Goal: Task Accomplishment & Management: Manage account settings

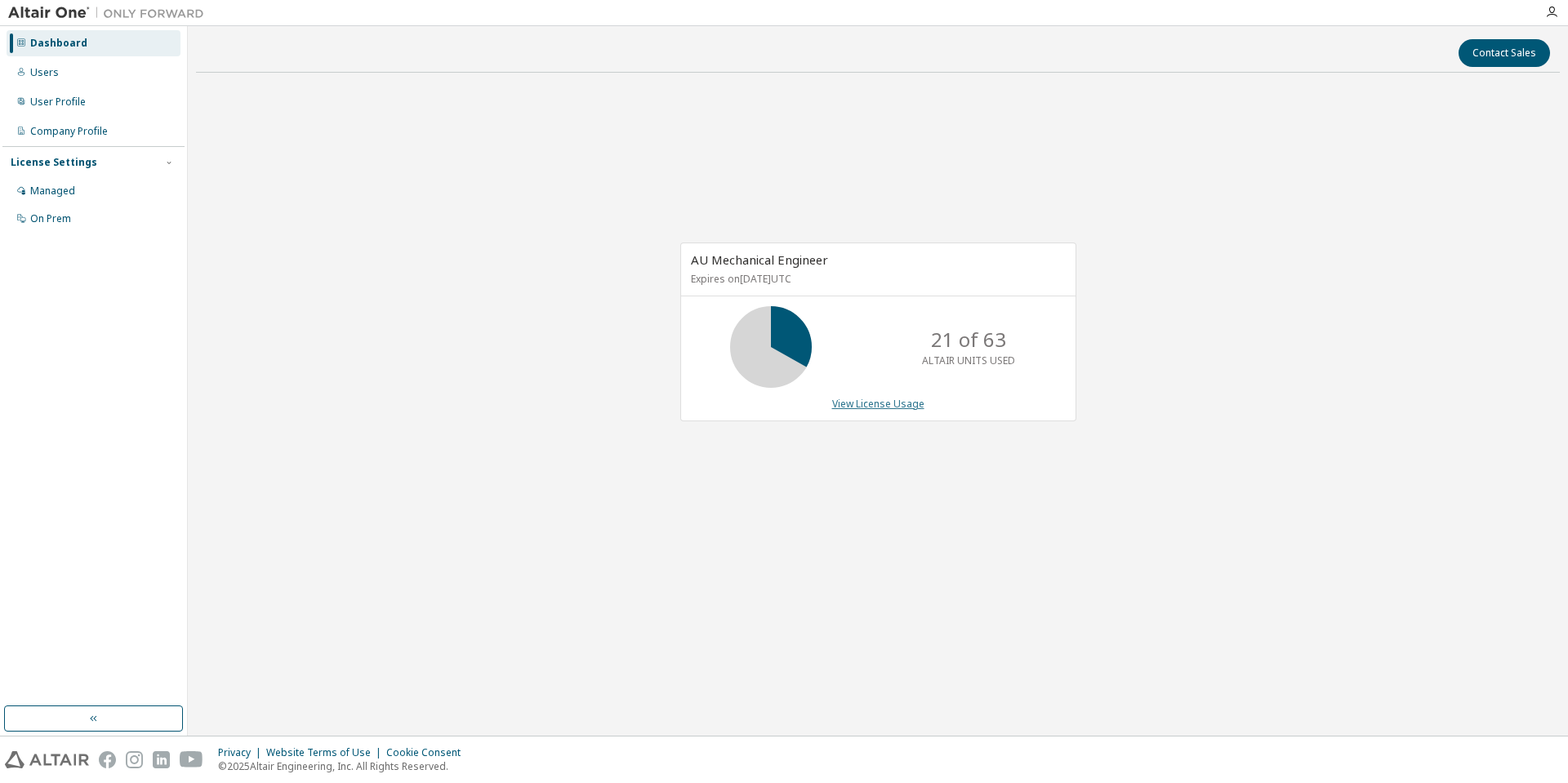
click at [883, 404] on link "View License Usage" at bounding box center [878, 404] width 92 height 14
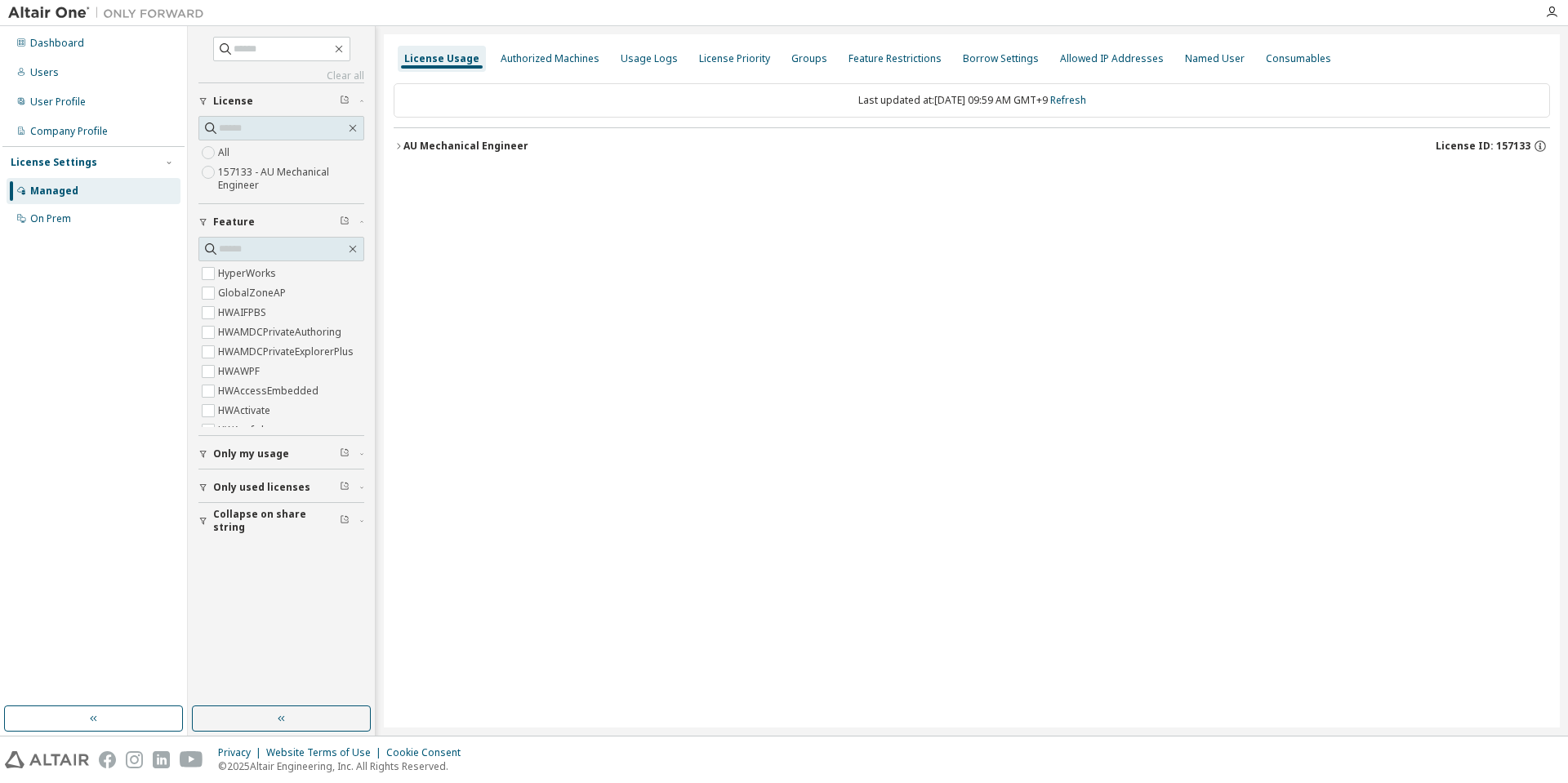
click at [406, 145] on div "AU Mechanical Engineer" at bounding box center [466, 146] width 125 height 13
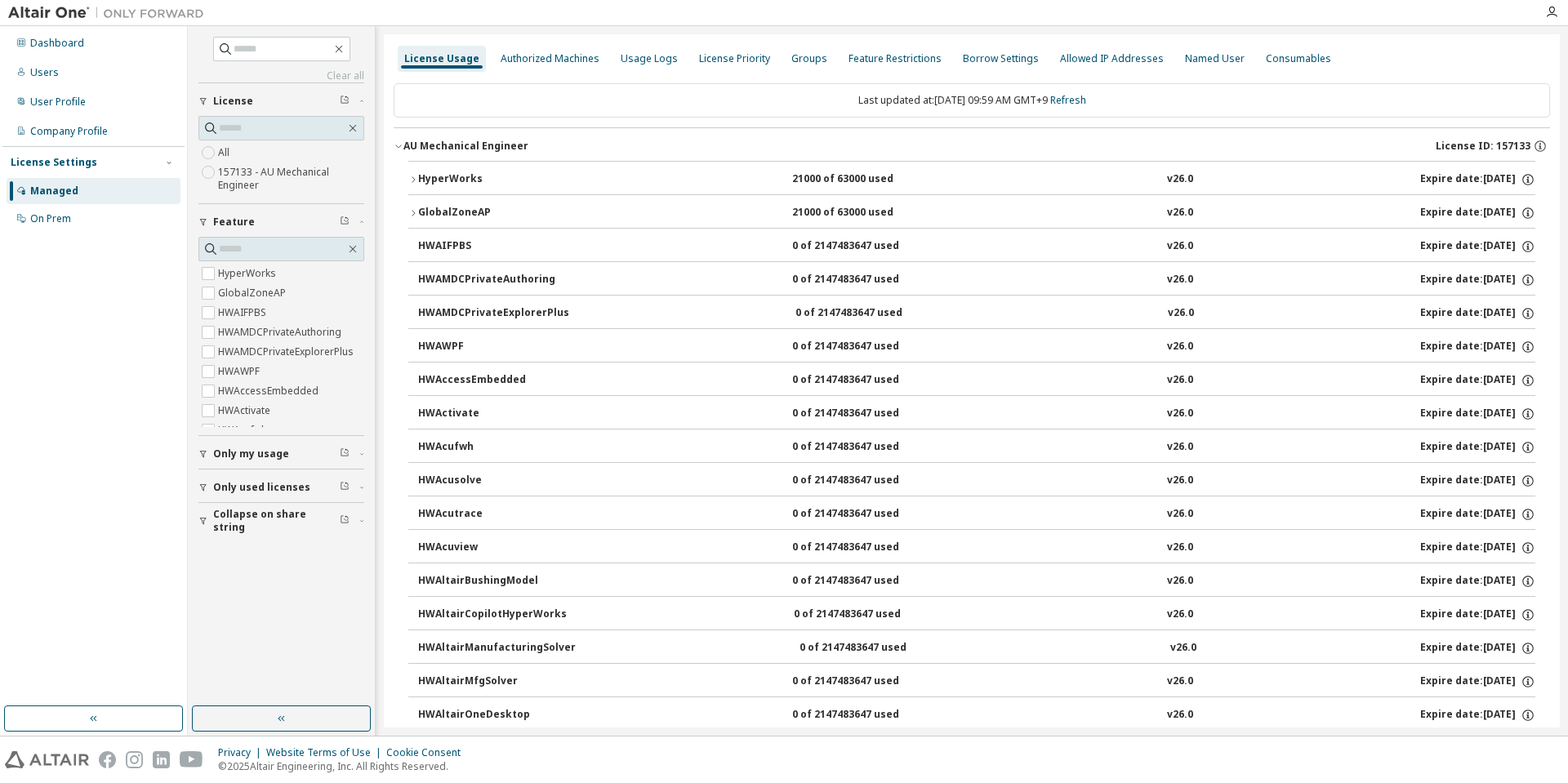
click at [419, 177] on div "HyperWorks" at bounding box center [491, 179] width 147 height 15
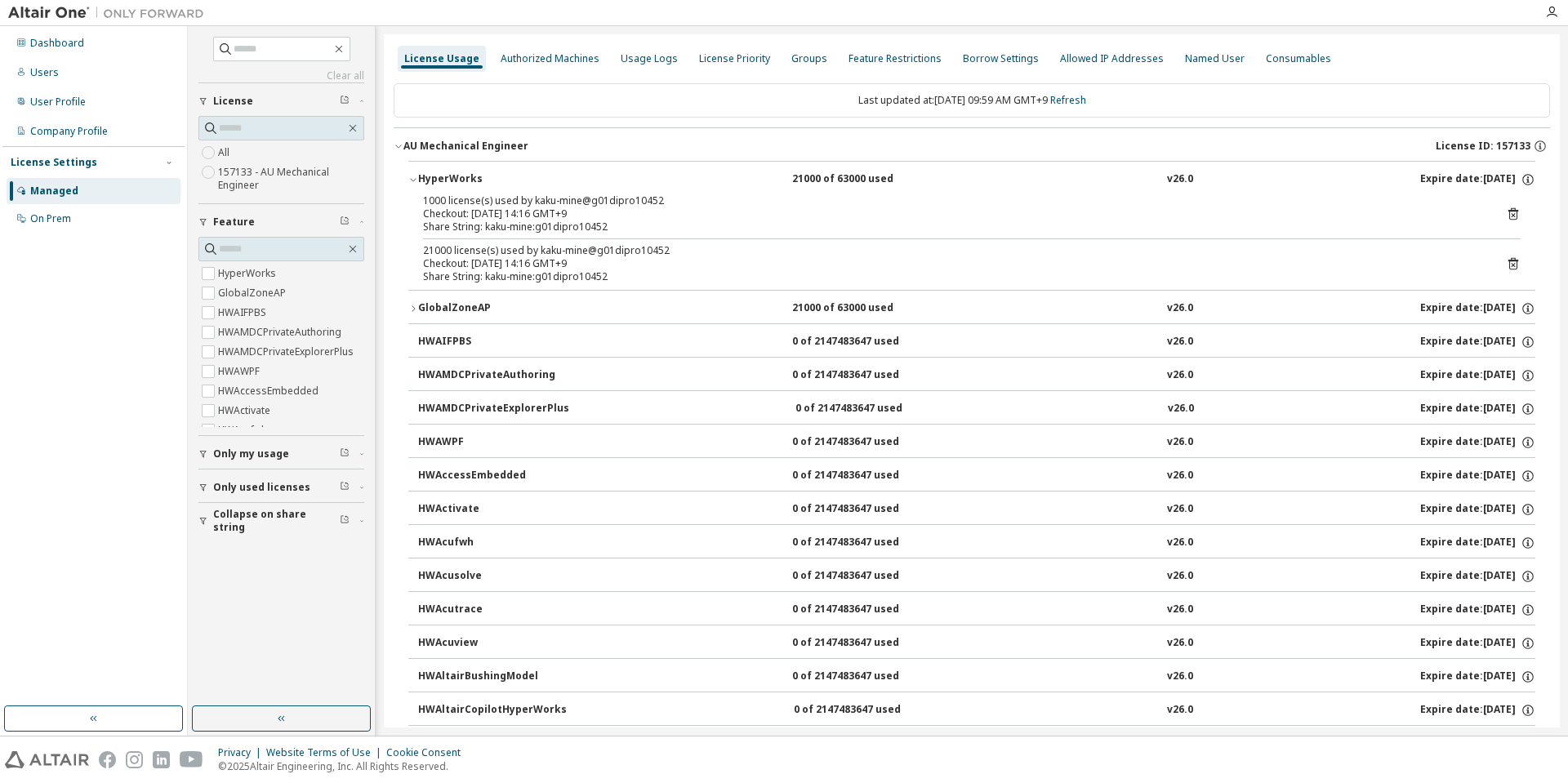
click at [414, 307] on icon "button" at bounding box center [413, 308] width 10 height 10
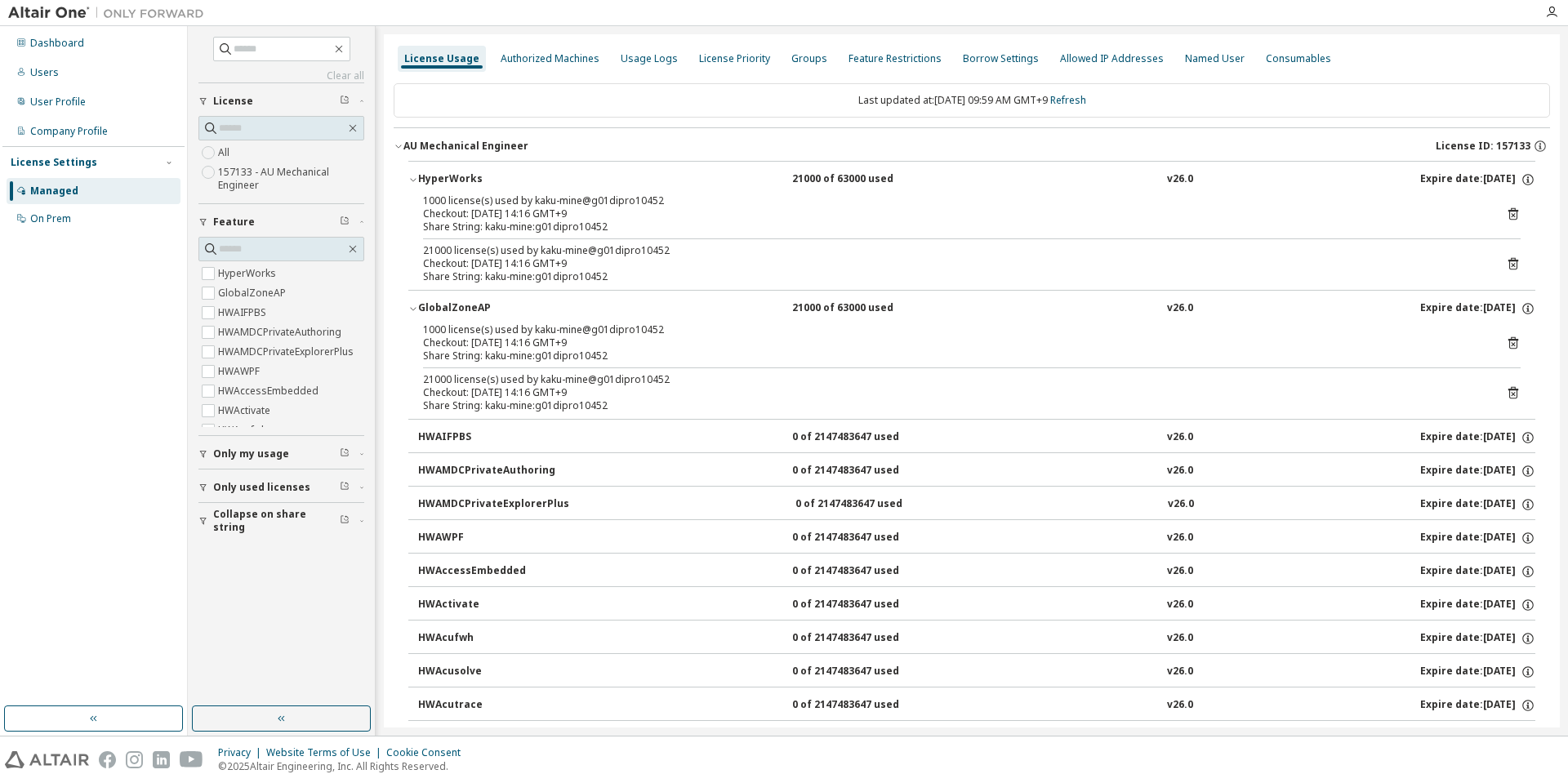
click at [412, 308] on icon "button" at bounding box center [413, 308] width 10 height 10
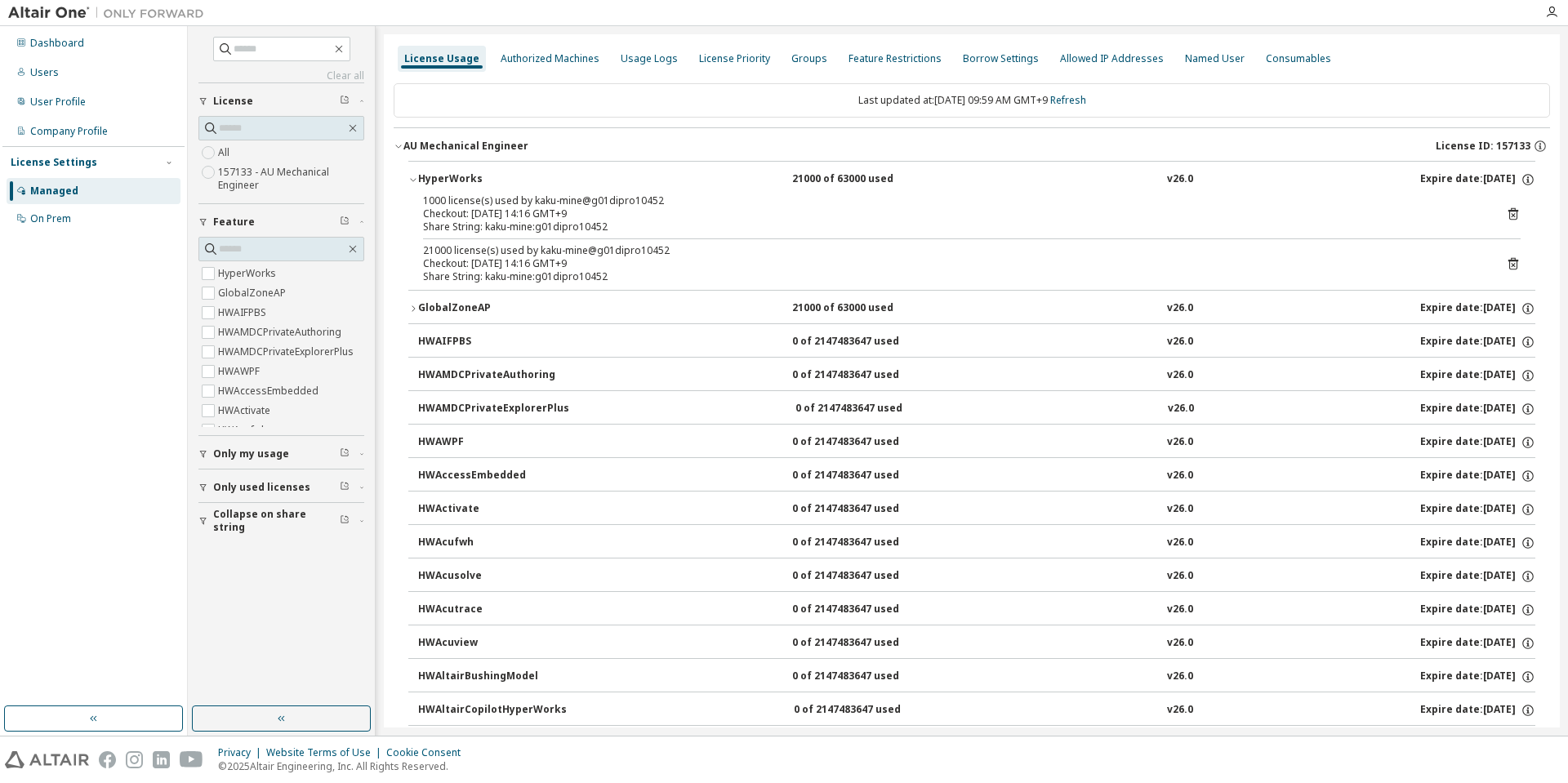
click at [410, 176] on icon "button" at bounding box center [413, 180] width 10 height 10
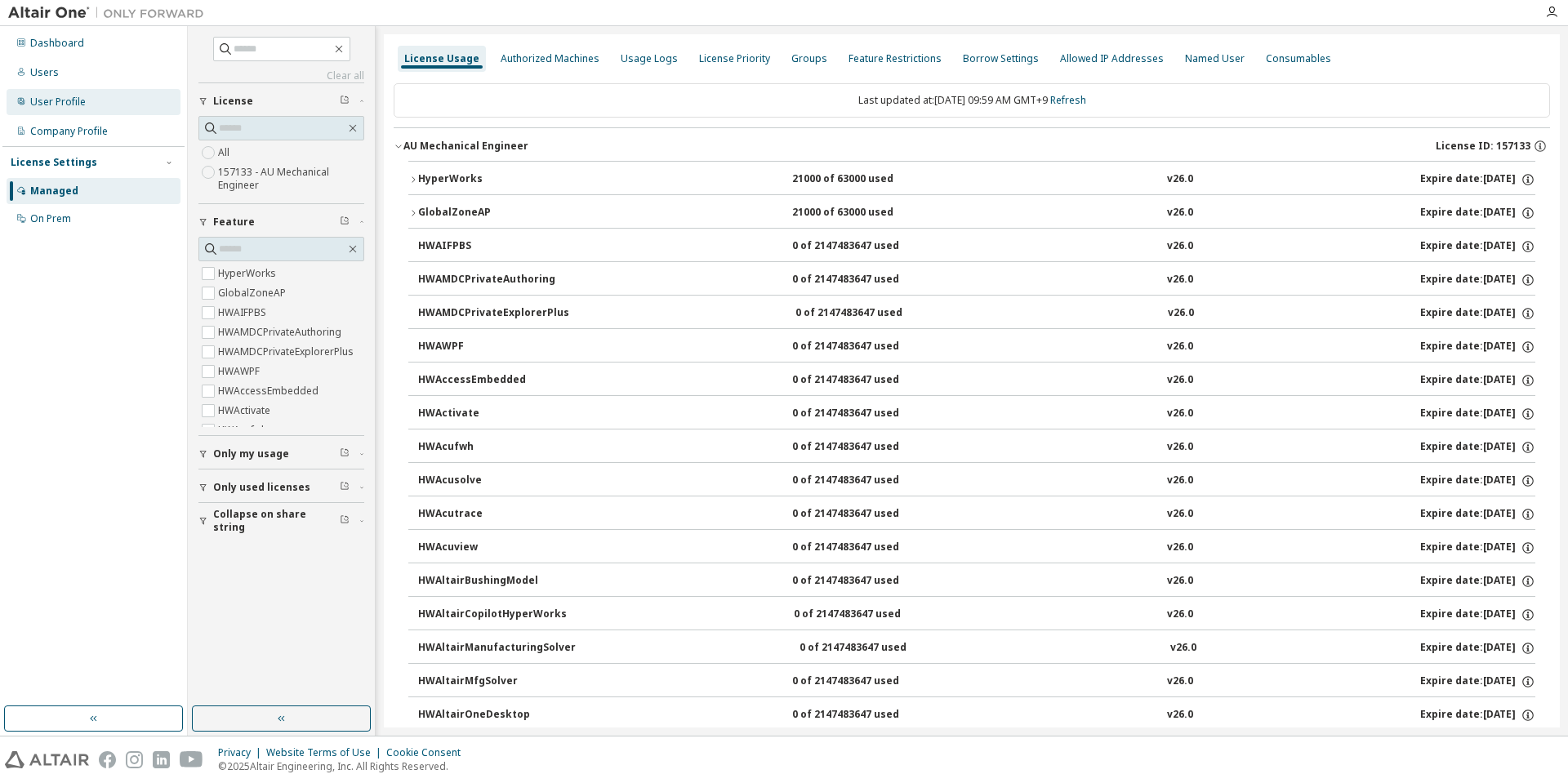
click at [94, 110] on div "User Profile" at bounding box center [93, 102] width 174 height 26
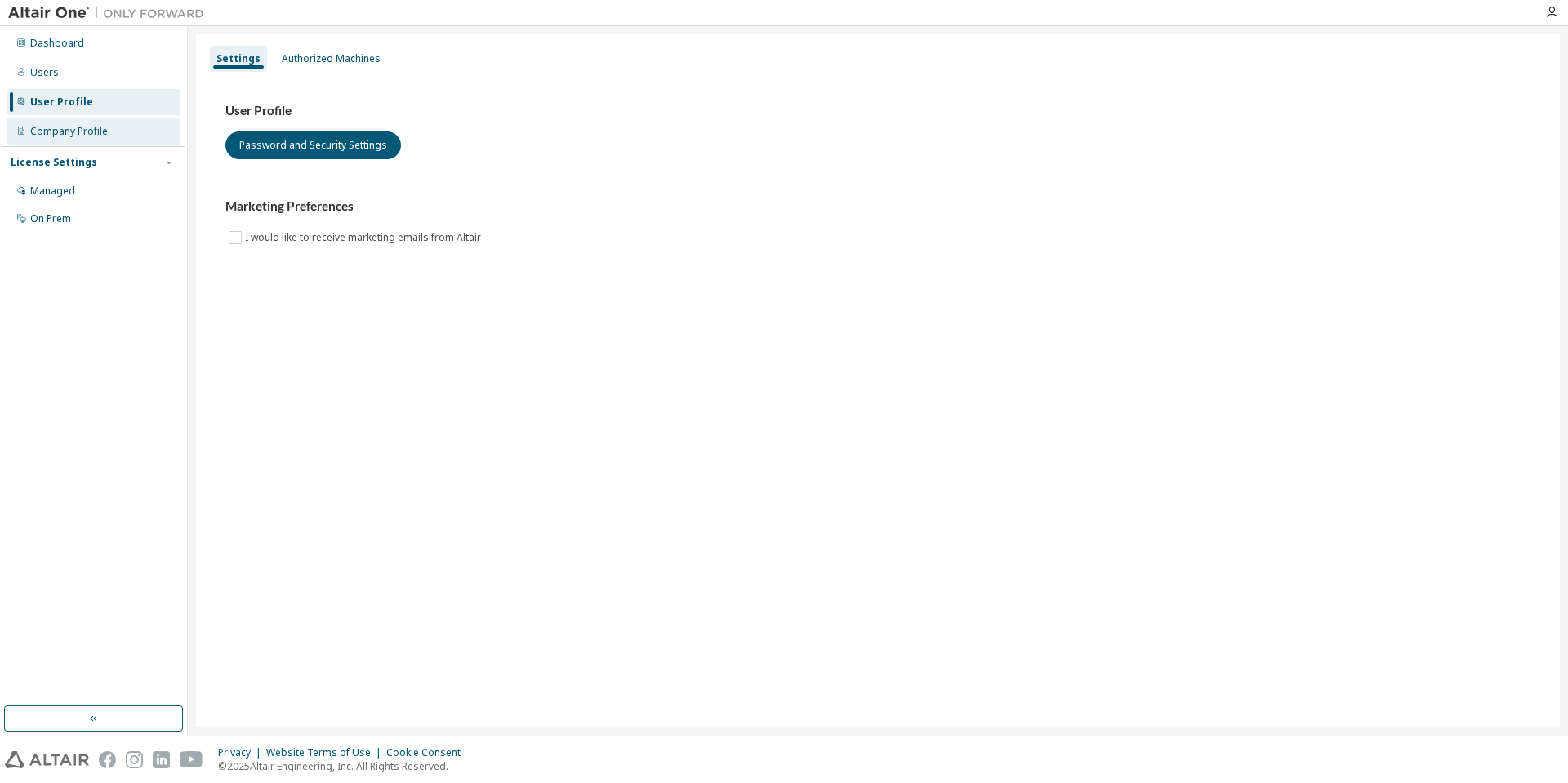
click at [79, 133] on div "Company Profile" at bounding box center [69, 130] width 78 height 13
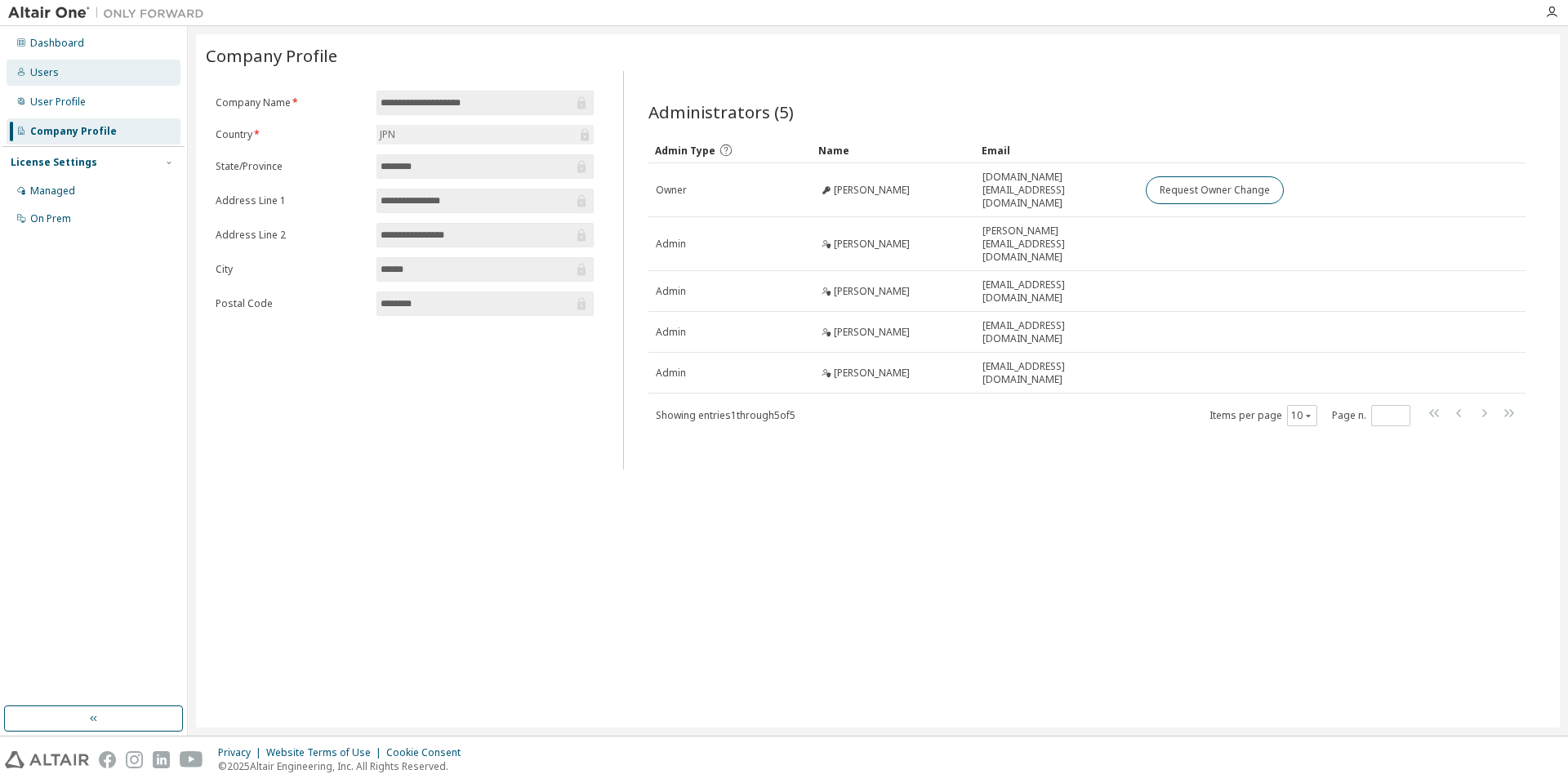
click at [82, 75] on div "Users" at bounding box center [93, 72] width 174 height 26
